Goal: Use online tool/utility: Utilize a website feature to perform a specific function

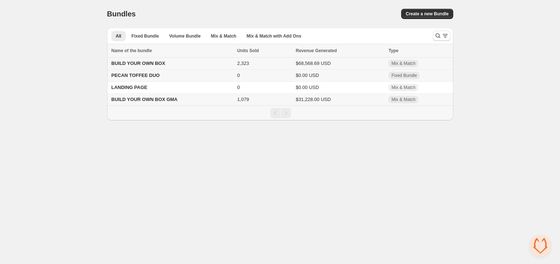
click at [147, 62] on span "BUILD YOUR OWN BOX" at bounding box center [138, 62] width 54 height 5
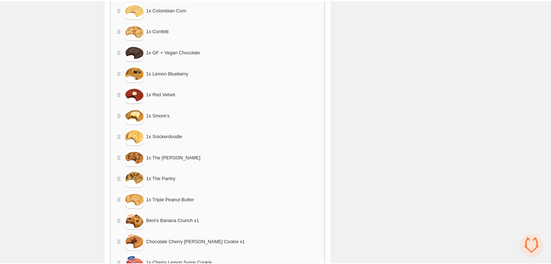
scroll to position [637, 0]
